Goal: Navigation & Orientation: Find specific page/section

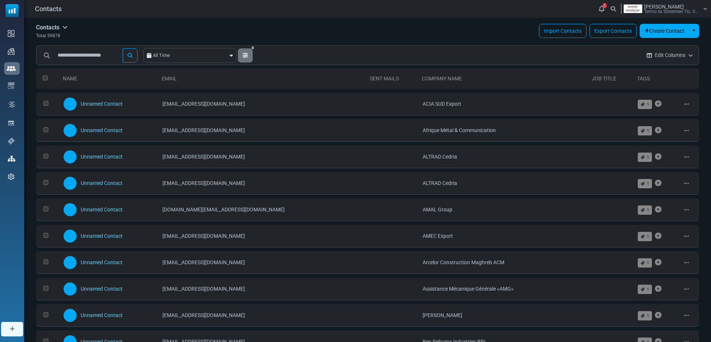
click at [598, 6] on link "2" at bounding box center [602, 9] width 10 height 10
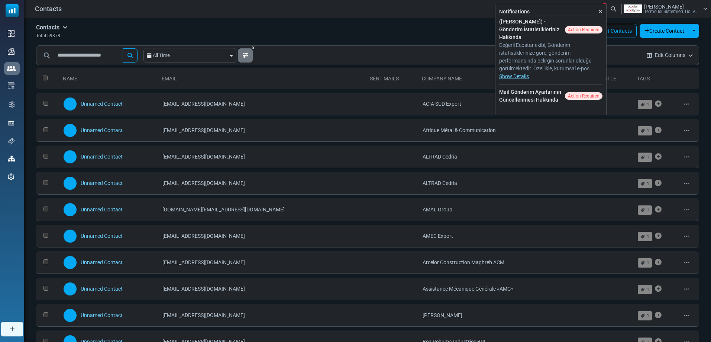
click at [416, 39] on div "Contacts Contacts Subscribers Archived Total 59878 Import Contacts Export Conta…" at bounding box center [367, 341] width 687 height 647
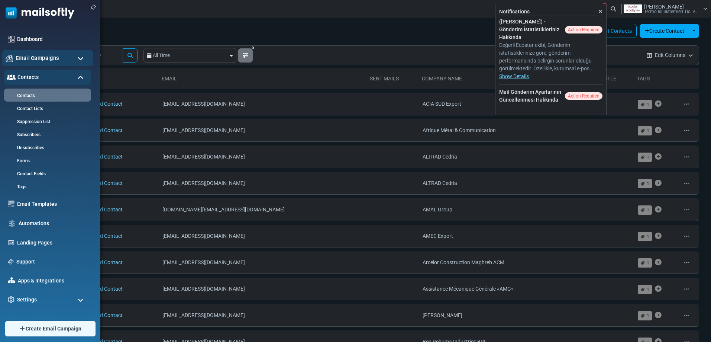
click at [35, 59] on span "Email Campaigns" at bounding box center [38, 58] width 44 height 8
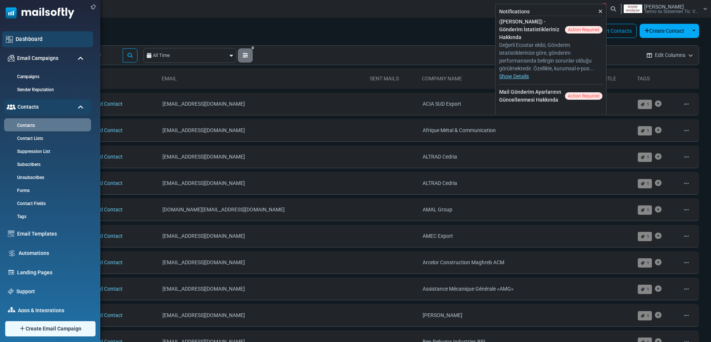
click at [36, 42] on link "Dashboard" at bounding box center [53, 39] width 74 height 8
